Goal: Check status: Check status

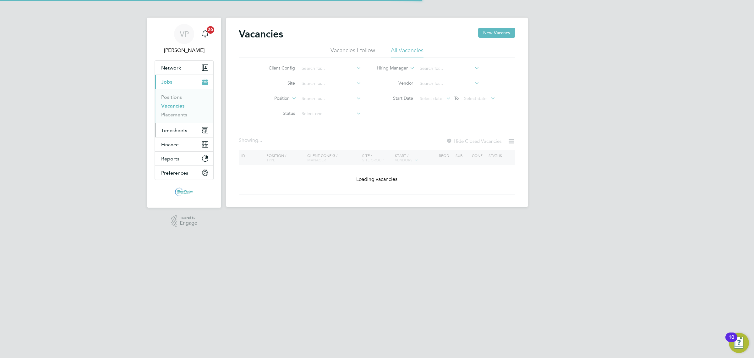
click at [167, 126] on button "Timesheets" at bounding box center [184, 130] width 58 height 14
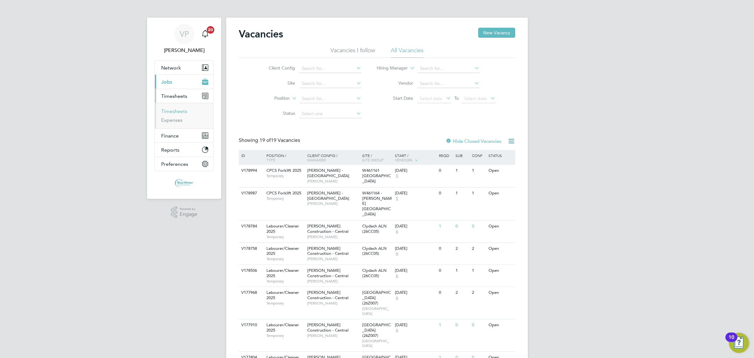
click at [178, 109] on link "Timesheets" at bounding box center [174, 111] width 26 height 6
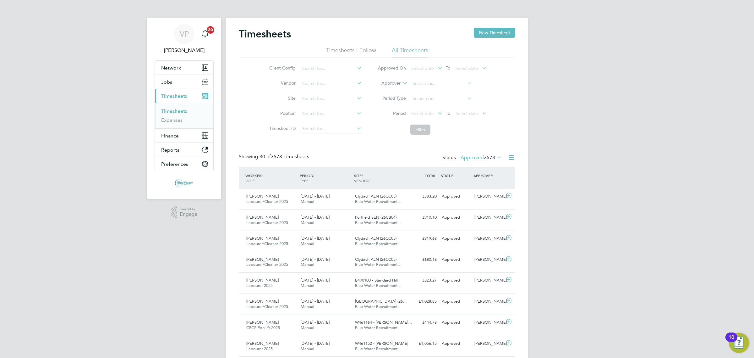
click at [486, 160] on span "3573" at bounding box center [489, 157] width 11 height 6
click at [483, 185] on li "Submitted" at bounding box center [474, 186] width 29 height 9
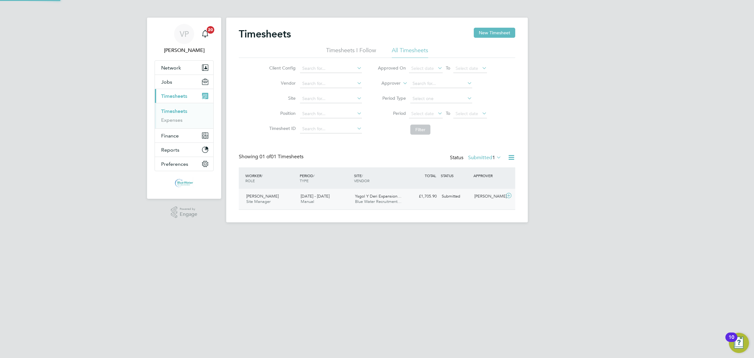
click at [414, 200] on div "£1,705.90 Submitted" at bounding box center [423, 196] width 33 height 10
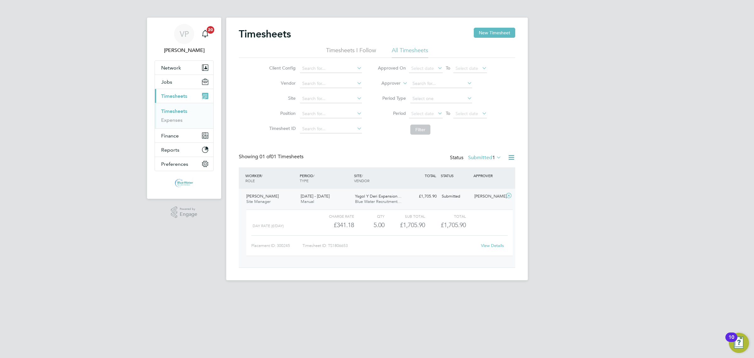
click at [501, 247] on link "View Details" at bounding box center [492, 245] width 23 height 5
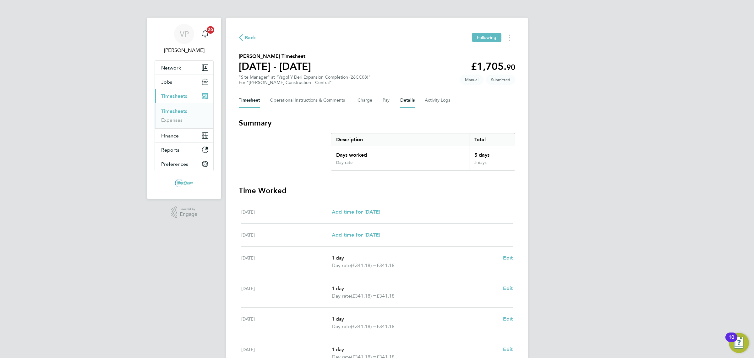
click at [403, 101] on button "Details" at bounding box center [407, 100] width 14 height 15
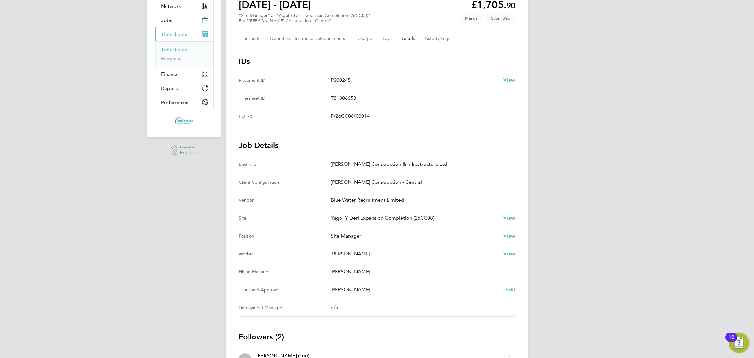
scroll to position [79, 0]
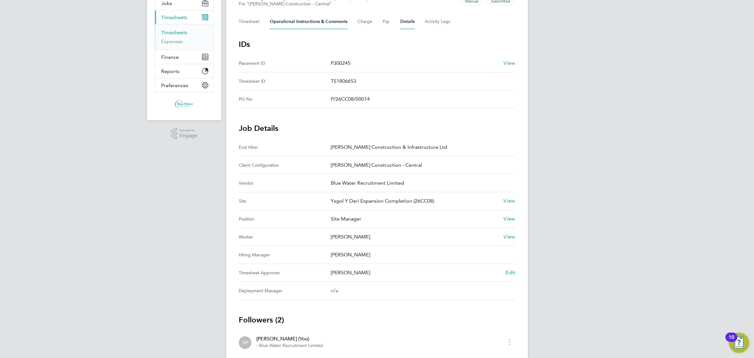
click at [305, 25] on Comments-tab "Operational Instructions & Comments" at bounding box center [309, 21] width 78 height 15
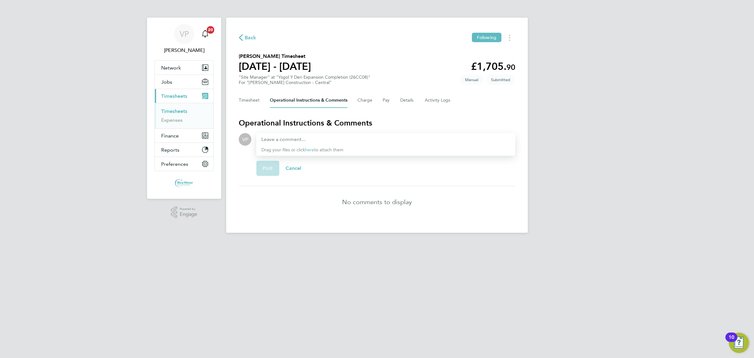
click at [177, 96] on span "Timesheets" at bounding box center [174, 96] width 26 height 6
click at [183, 99] on button "Current page: Timesheets" at bounding box center [184, 96] width 58 height 14
click at [180, 110] on link "Timesheets" at bounding box center [174, 111] width 26 height 6
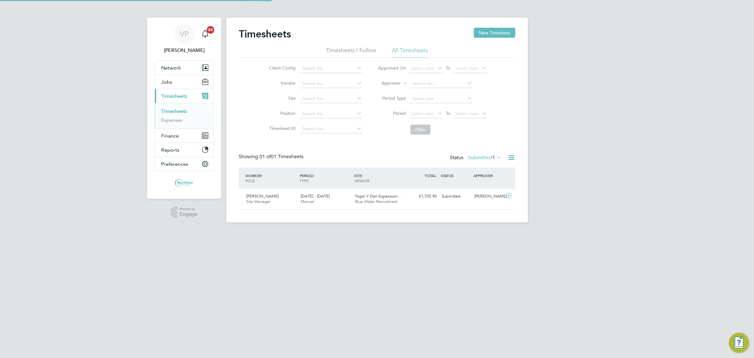
scroll to position [16, 54]
click at [489, 157] on label "Submitted 1" at bounding box center [484, 157] width 33 height 6
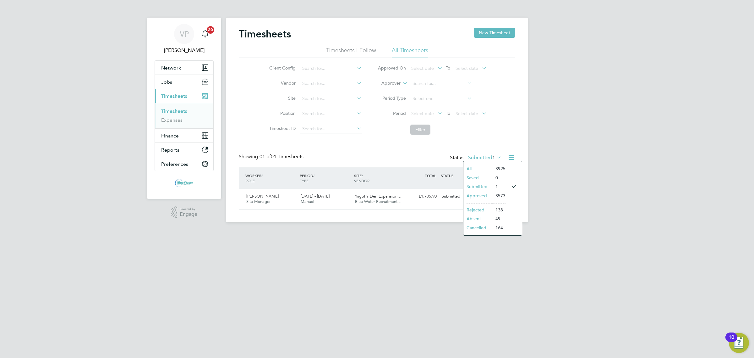
click at [489, 194] on li "Approved" at bounding box center [478, 195] width 29 height 9
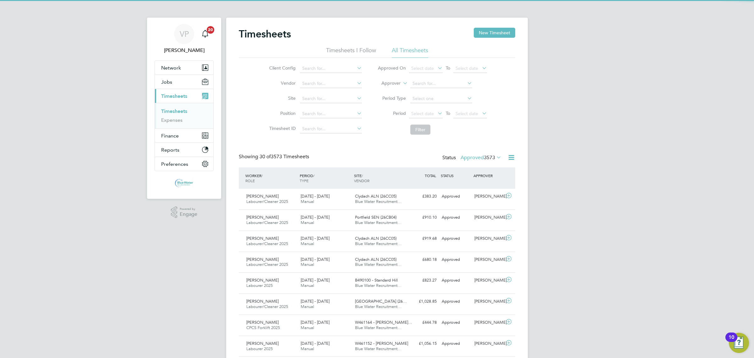
scroll to position [0, 0]
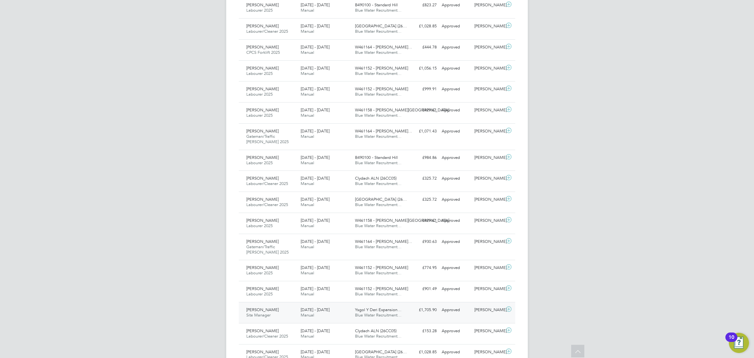
click at [299, 310] on div "9 - 15 Aug 2025 Manual" at bounding box center [325, 313] width 54 height 16
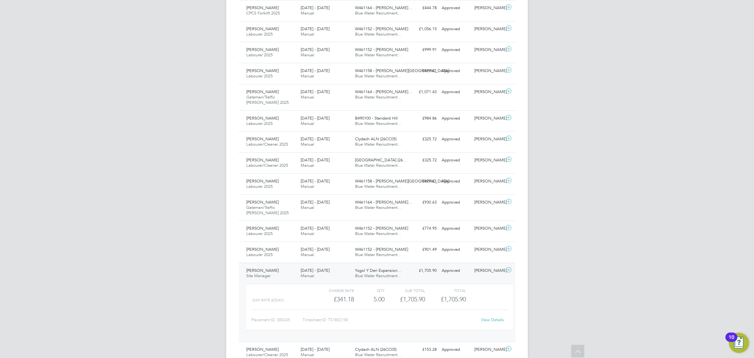
click at [490, 319] on link "View Details" at bounding box center [492, 319] width 23 height 5
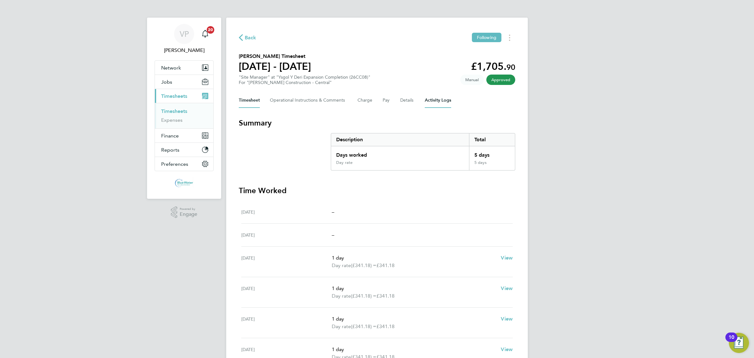
click at [426, 104] on Logs-tab "Activity Logs" at bounding box center [438, 100] width 26 height 15
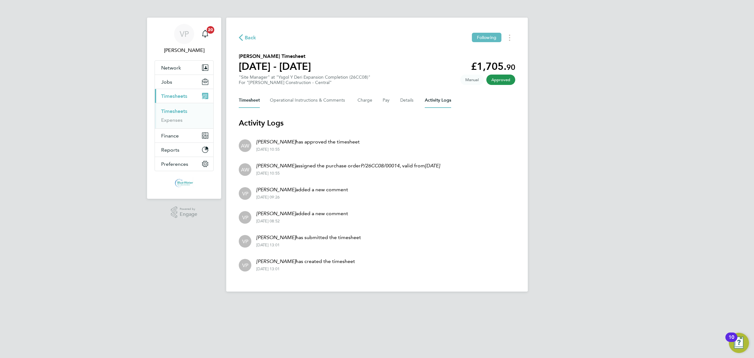
click at [247, 100] on button "Timesheet" at bounding box center [249, 100] width 21 height 15
